Goal: Transaction & Acquisition: Purchase product/service

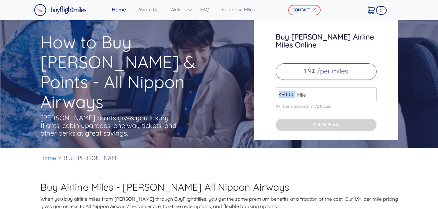
drag, startPoint x: 295, startPoint y: 86, endPoint x: 275, endPoint y: 86, distance: 20.5
click at [275, 86] on div "Buy [PERSON_NAME] Airline Miles Online 1.9¢ /per miles 49000 Mile transfers wit…" at bounding box center [326, 78] width 144 height 122
click at [336, 105] on div "Buy [PERSON_NAME] Airline Miles Online 1.9¢ /per miles 49000 Mile transfers wit…" at bounding box center [326, 78] width 144 height 122
click at [326, 70] on p "1.9¢ /per miles" at bounding box center [326, 71] width 101 height 17
click at [302, 91] on span "Mile" at bounding box center [300, 94] width 12 height 7
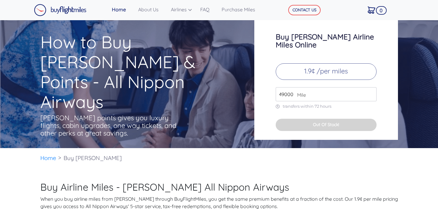
click at [338, 87] on input "49000" at bounding box center [326, 94] width 101 height 14
click at [371, 87] on input "50000" at bounding box center [326, 94] width 101 height 14
click at [371, 87] on input "51000" at bounding box center [326, 94] width 101 height 14
click at [371, 87] on input "52000" at bounding box center [326, 94] width 101 height 14
type input "53000"
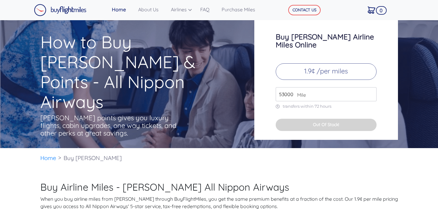
click at [371, 87] on input "53000" at bounding box center [326, 94] width 101 height 14
click at [240, 11] on link "Purchase Miles" at bounding box center [242, 9] width 46 height 12
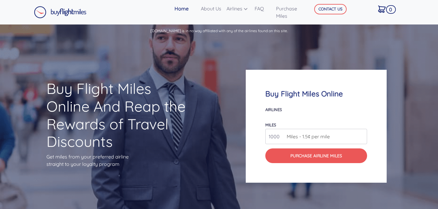
scroll to position [479, 0]
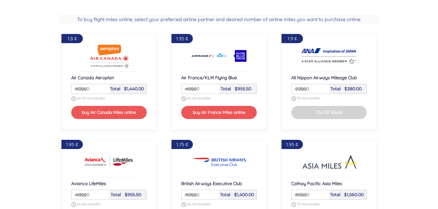
select select
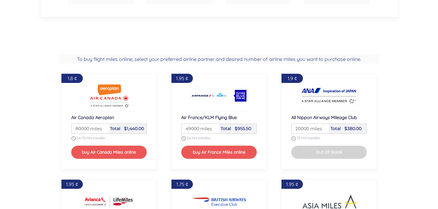
scroll to position [435, 0]
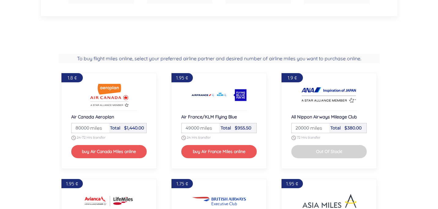
click at [299, 127] on input "20000" at bounding box center [311, 127] width 36 height 9
click at [301, 127] on span "miles" at bounding box center [308, 127] width 15 height 7
click at [299, 127] on input "11" at bounding box center [311, 127] width 36 height 9
drag, startPoint x: 300, startPoint y: 128, endPoint x: 295, endPoint y: 128, distance: 4.6
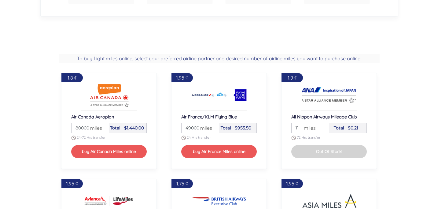
click at [295, 128] on input "11" at bounding box center [311, 127] width 36 height 9
click at [300, 127] on input "11" at bounding box center [311, 127] width 36 height 9
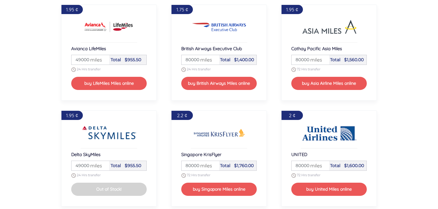
scroll to position [610, 0]
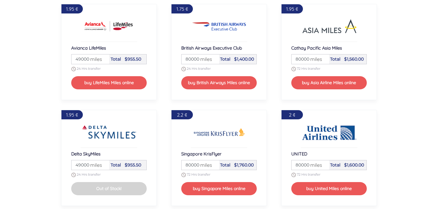
type input "110000"
click at [300, 165] on input "80000" at bounding box center [311, 164] width 36 height 9
click at [298, 165] on input "80000" at bounding box center [311, 164] width 36 height 9
type input "110000"
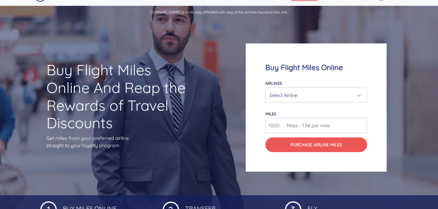
scroll to position [0, 0]
